Goal: Information Seeking & Learning: Check status

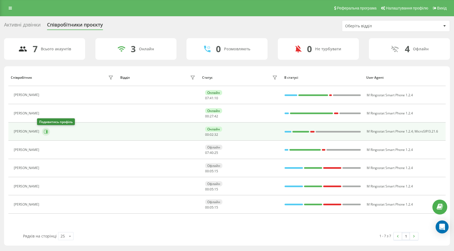
click at [46, 131] on icon at bounding box center [46, 131] width 1 height 3
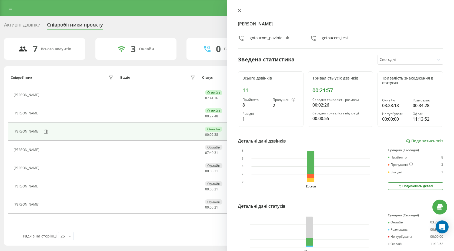
click at [240, 12] on button at bounding box center [239, 10] width 7 height 5
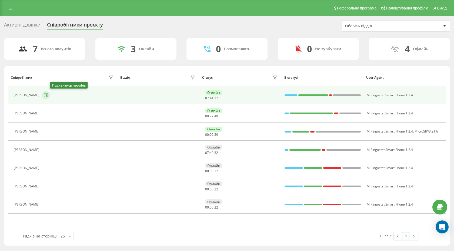
click at [48, 93] on icon at bounding box center [46, 95] width 4 height 4
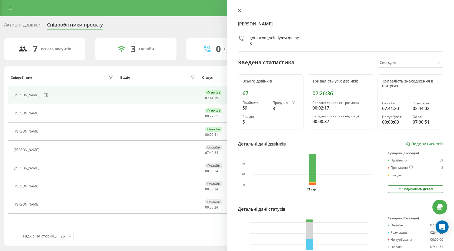
click at [239, 10] on icon at bounding box center [240, 10] width 4 height 4
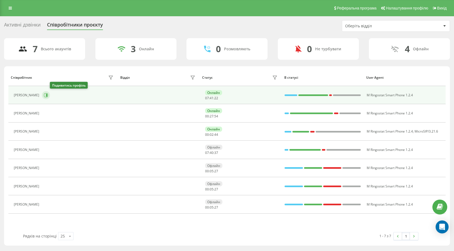
click at [48, 97] on icon at bounding box center [46, 95] width 4 height 4
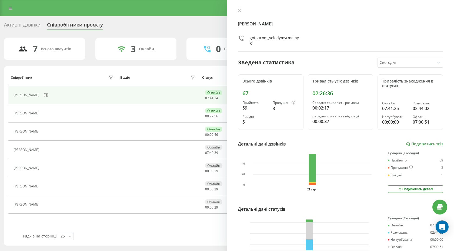
scroll to position [34, 0]
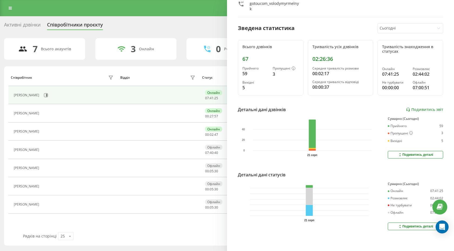
click at [403, 225] on icon at bounding box center [400, 226] width 5 height 4
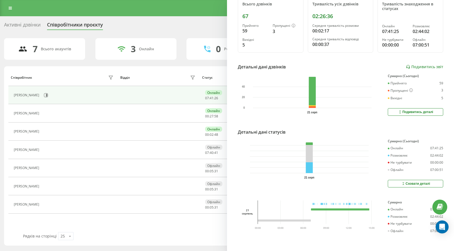
click at [393, 183] on button "Сховати деталі" at bounding box center [415, 184] width 55 height 8
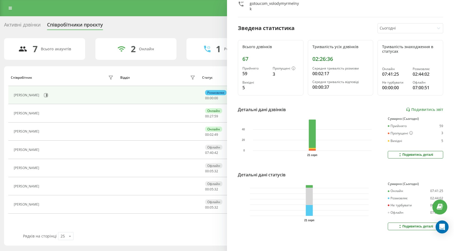
scroll to position [0, 0]
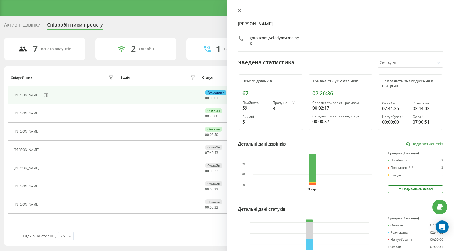
click at [238, 11] on icon at bounding box center [240, 10] width 4 height 4
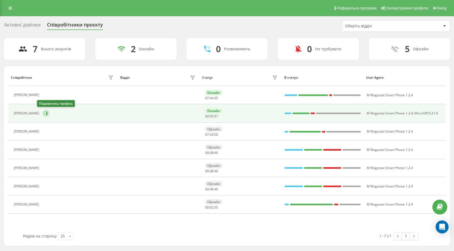
click at [45, 114] on button at bounding box center [46, 113] width 8 height 8
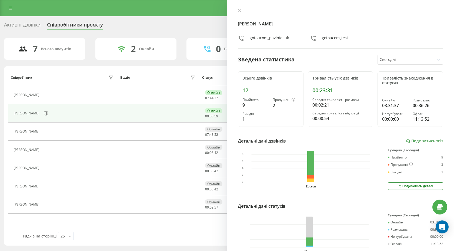
scroll to position [31, 0]
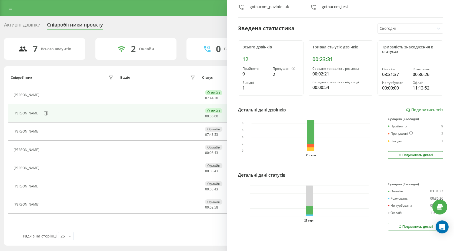
click at [391, 225] on button "Подивитись деталі" at bounding box center [415, 227] width 55 height 8
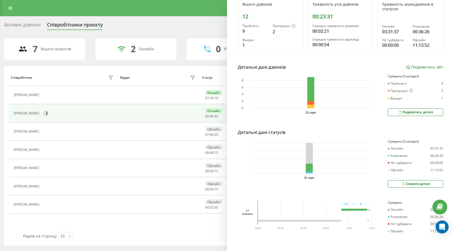
scroll to position [0, 0]
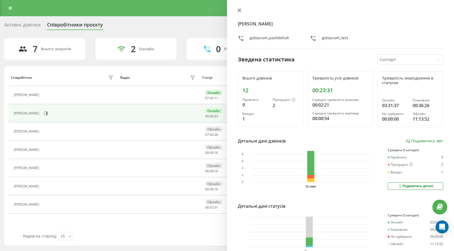
click at [239, 9] on icon at bounding box center [240, 10] width 4 height 4
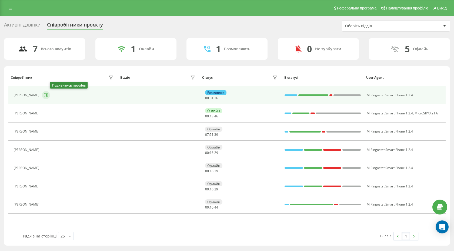
click at [47, 94] on icon at bounding box center [46, 95] width 1 height 3
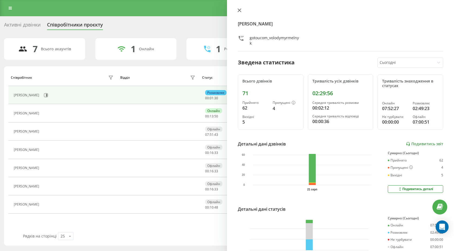
click at [239, 12] on icon at bounding box center [240, 10] width 4 height 4
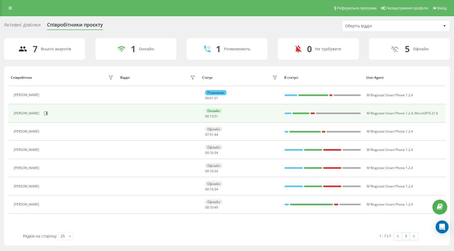
click at [46, 111] on div "[PERSON_NAME]" at bounding box center [64, 113] width 101 height 9
click at [46, 112] on icon at bounding box center [46, 113] width 1 height 3
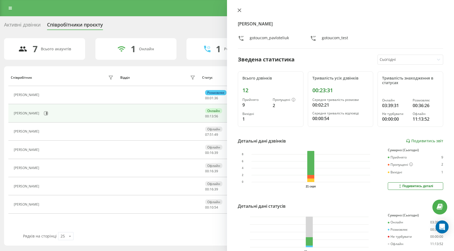
click at [239, 11] on icon at bounding box center [239, 10] width 3 height 3
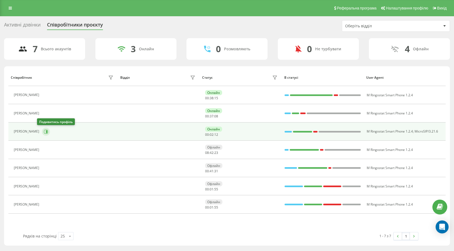
click at [46, 132] on icon at bounding box center [46, 131] width 1 height 3
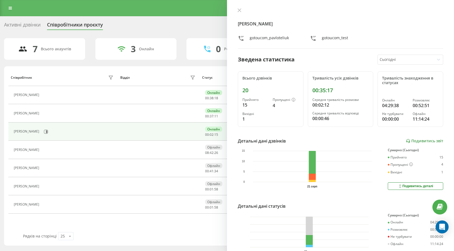
click at [240, 6] on div "Павло Телюк gotoucom_pavloteliuk gotoucom_test Зведена статистика Сьогодні Всьо…" at bounding box center [340, 125] width 227 height 251
click at [241, 11] on icon at bounding box center [240, 10] width 4 height 4
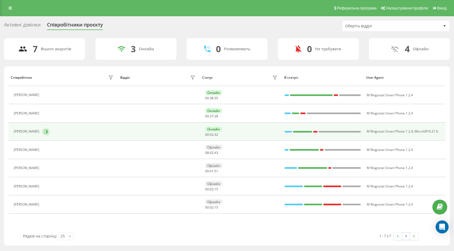
click at [44, 130] on icon at bounding box center [46, 132] width 4 height 4
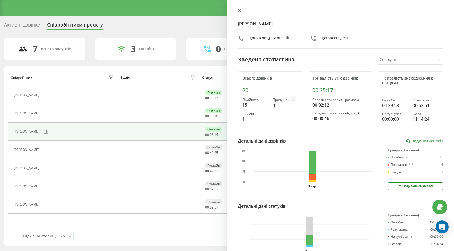
click at [237, 11] on button at bounding box center [239, 10] width 7 height 5
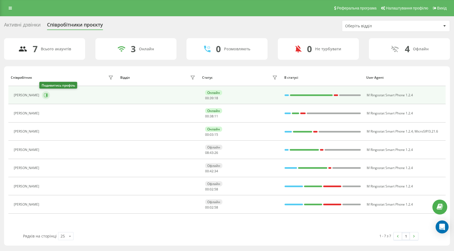
click at [44, 96] on icon at bounding box center [46, 95] width 4 height 4
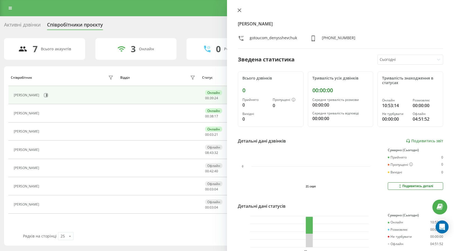
click at [240, 8] on button at bounding box center [239, 10] width 7 height 5
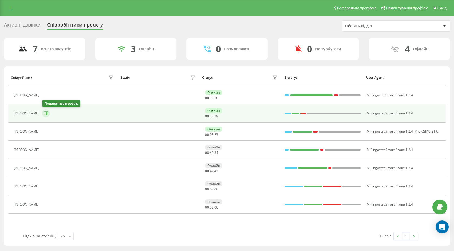
click at [48, 114] on icon at bounding box center [46, 113] width 4 height 4
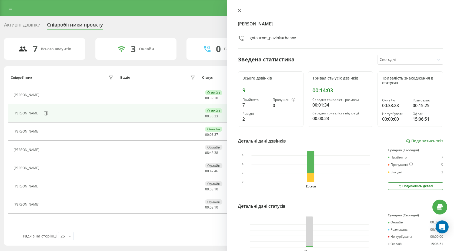
click at [240, 11] on icon at bounding box center [240, 10] width 4 height 4
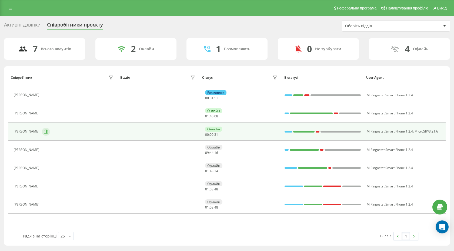
click at [42, 128] on button at bounding box center [46, 132] width 8 height 8
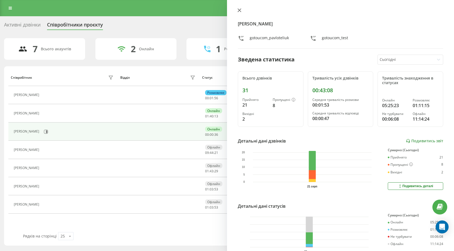
click at [240, 8] on button at bounding box center [239, 10] width 7 height 5
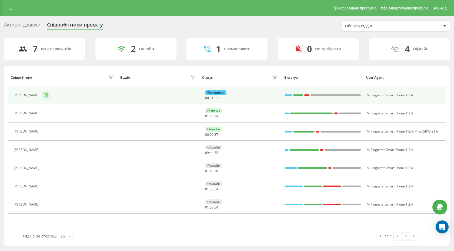
click at [46, 96] on icon at bounding box center [46, 95] width 4 height 4
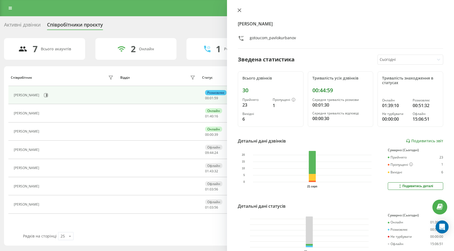
click at [238, 8] on button at bounding box center [239, 10] width 7 height 5
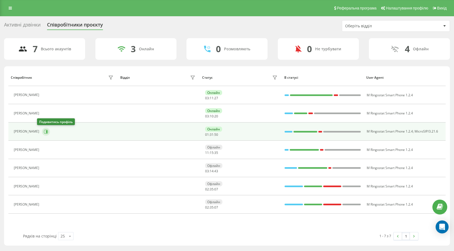
click at [46, 131] on icon at bounding box center [46, 131] width 1 height 3
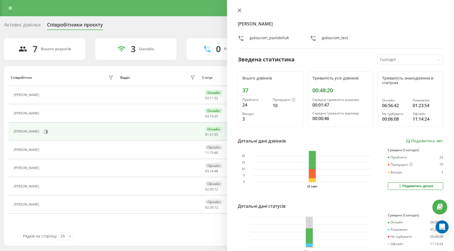
click at [240, 11] on icon at bounding box center [240, 10] width 4 height 4
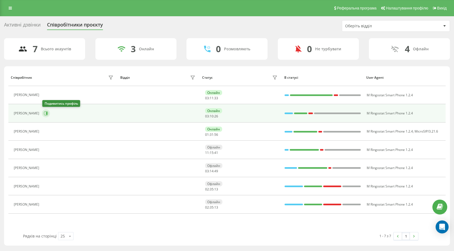
click at [47, 114] on icon at bounding box center [46, 113] width 1 height 3
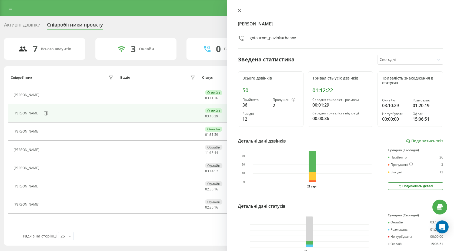
click at [240, 12] on icon at bounding box center [240, 10] width 4 height 4
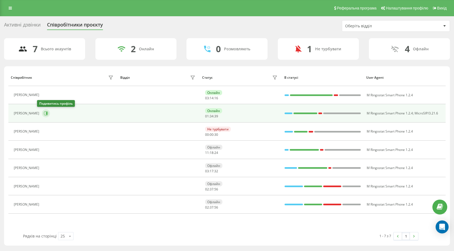
click at [44, 114] on icon at bounding box center [46, 113] width 4 height 4
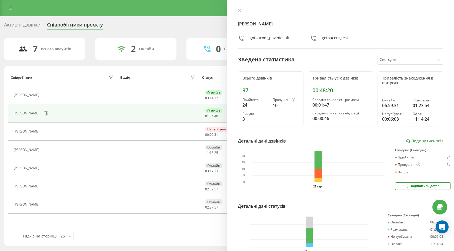
click at [89, 35] on div "Активні дзвінки Співробітники проєкту Оберіть відділ 7 Всього акаунтів 2 Онлайн…" at bounding box center [227, 132] width 446 height 225
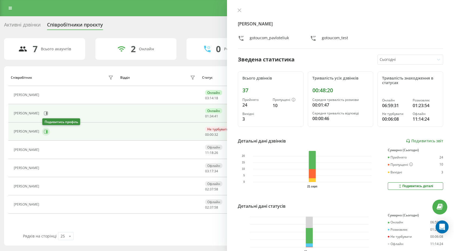
click at [46, 131] on icon at bounding box center [46, 132] width 4 height 4
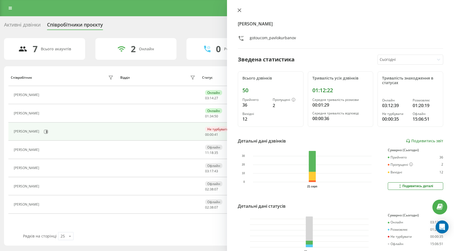
click at [241, 11] on icon at bounding box center [240, 10] width 4 height 4
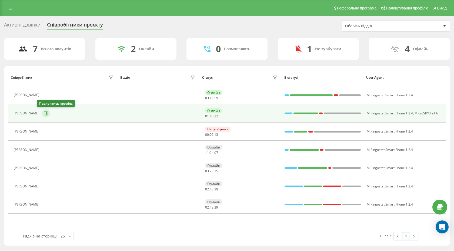
click at [44, 113] on icon at bounding box center [46, 113] width 4 height 4
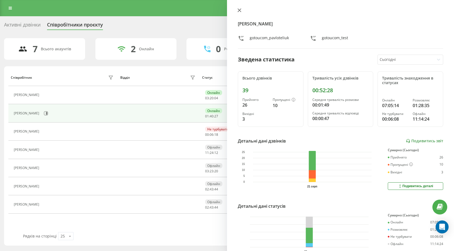
click at [240, 10] on icon at bounding box center [240, 10] width 4 height 4
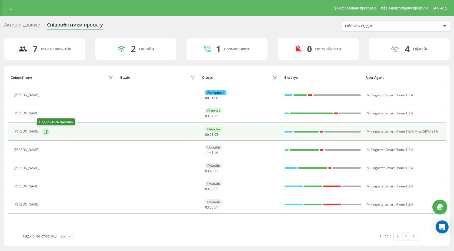
click at [44, 133] on icon at bounding box center [46, 132] width 4 height 4
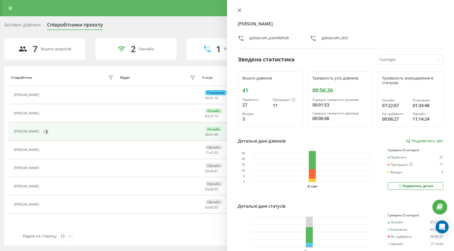
click at [240, 11] on icon at bounding box center [240, 10] width 4 height 4
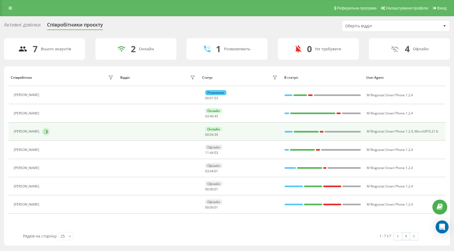
click at [46, 131] on icon at bounding box center [46, 131] width 1 height 3
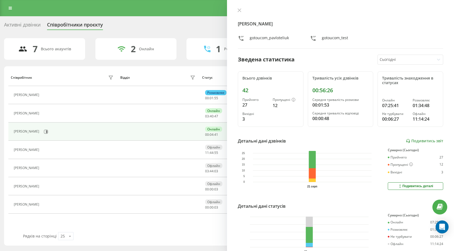
scroll to position [31, 0]
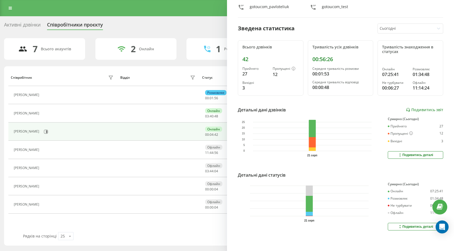
click at [399, 227] on icon at bounding box center [400, 227] width 5 height 4
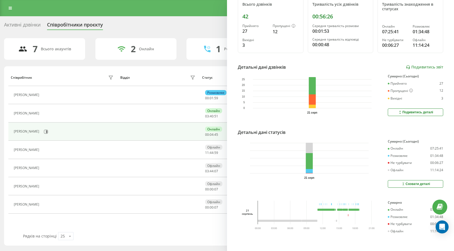
scroll to position [0, 0]
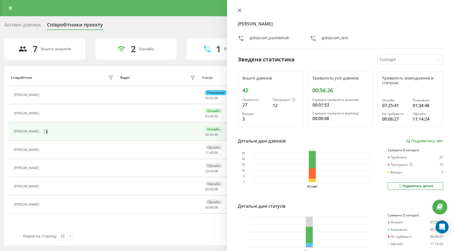
click at [238, 11] on icon at bounding box center [240, 10] width 4 height 4
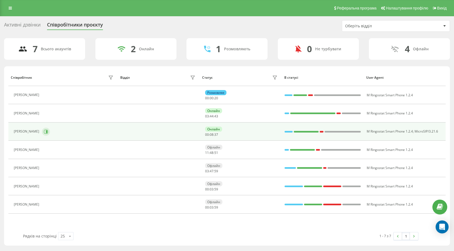
click at [44, 130] on button at bounding box center [46, 132] width 8 height 8
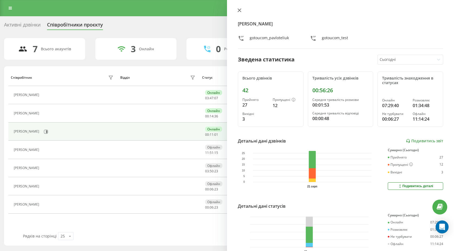
click at [238, 11] on icon at bounding box center [240, 10] width 4 height 4
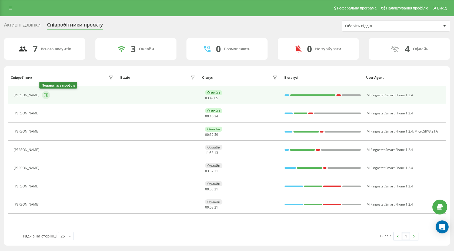
click at [44, 95] on icon at bounding box center [46, 95] width 4 height 4
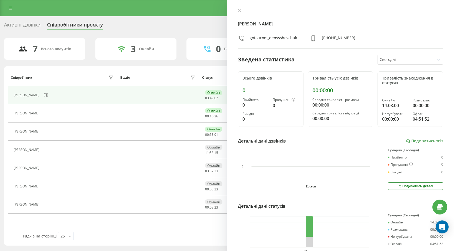
scroll to position [31, 0]
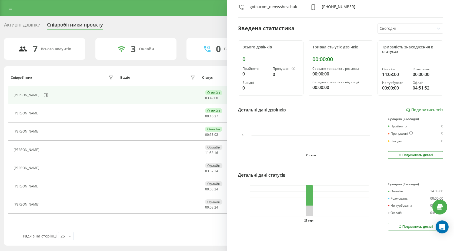
click at [402, 225] on icon at bounding box center [400, 227] width 5 height 4
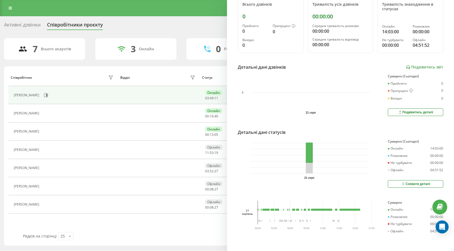
scroll to position [0, 0]
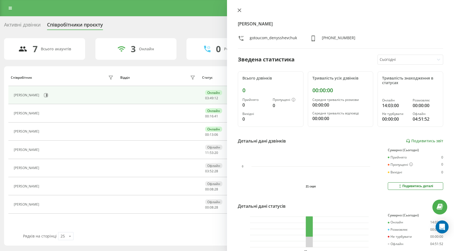
click at [241, 13] on button at bounding box center [239, 10] width 7 height 5
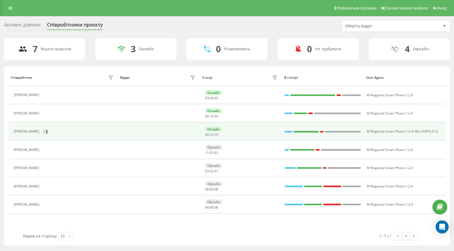
click at [287, 131] on div at bounding box center [289, 132] width 8 height 2
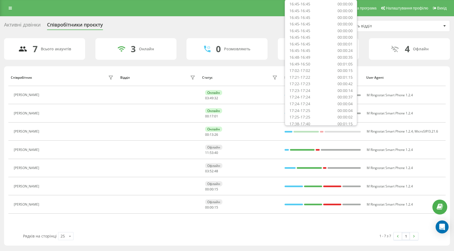
scroll to position [1290, 0]
click at [220, 66] on div "Співробітник Відділ Статус В статусі User Agent [PERSON_NAME] Онлайн 03 : 49 : …" at bounding box center [227, 155] width 446 height 179
